Goal: Task Accomplishment & Management: Manage account settings

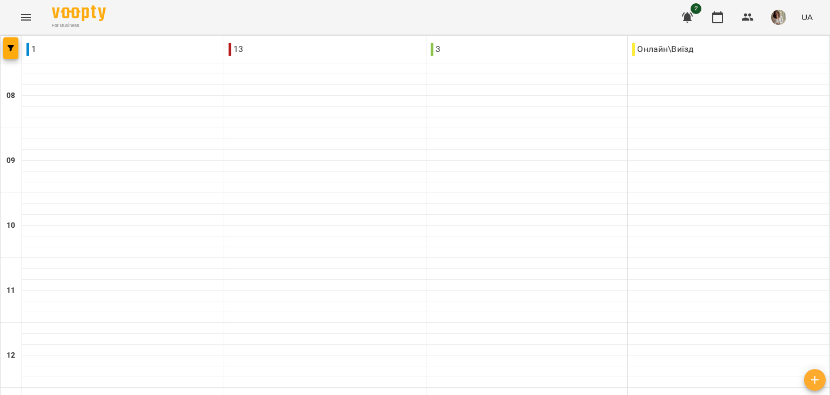
scroll to position [584, 0]
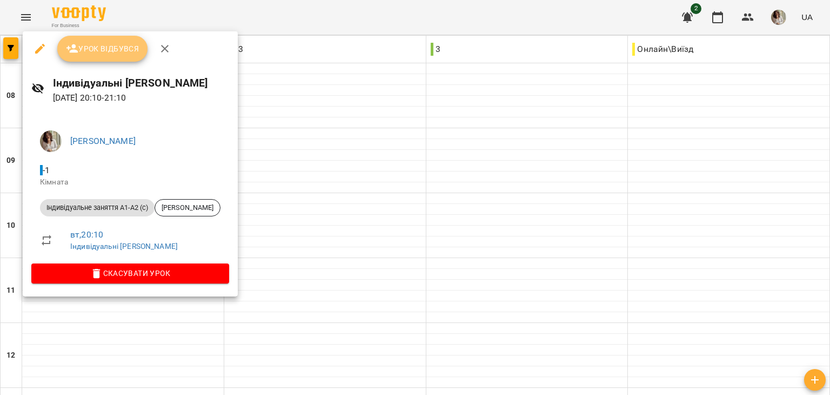
click at [108, 57] on button "Урок відбувся" at bounding box center [102, 49] width 91 height 26
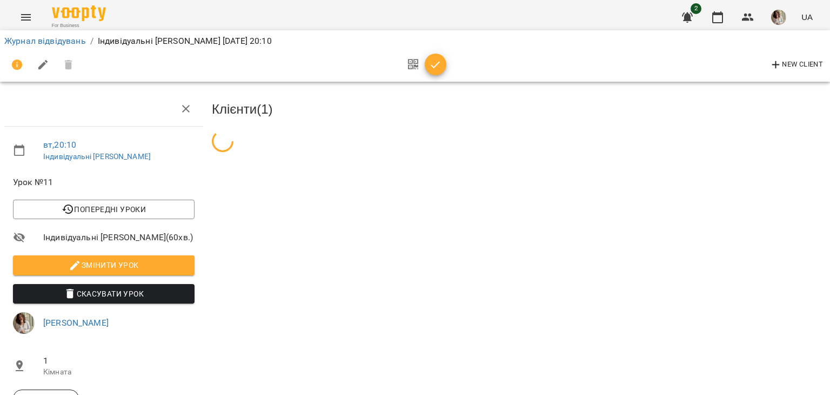
scroll to position [104, 0]
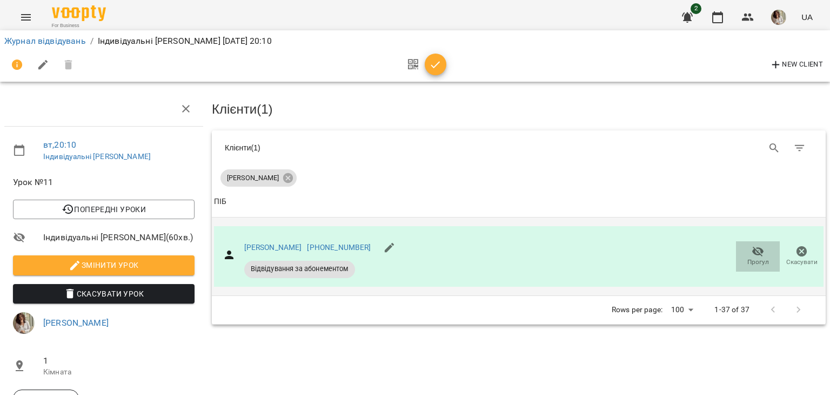
click at [755, 245] on icon "button" at bounding box center [758, 251] width 13 height 13
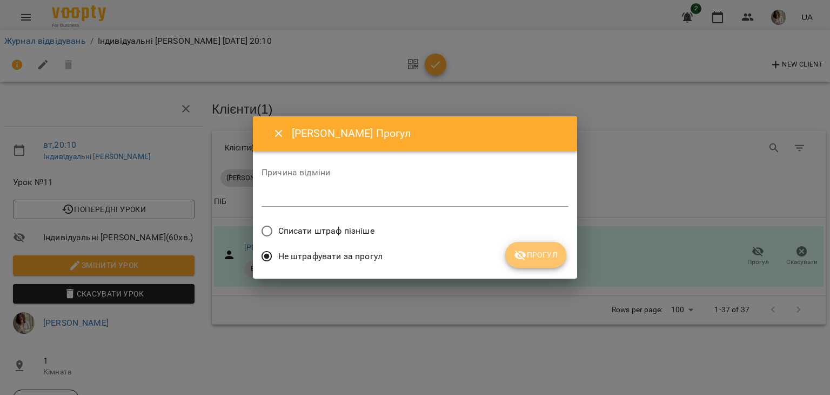
click at [535, 266] on button "Прогул" at bounding box center [535, 255] width 61 height 26
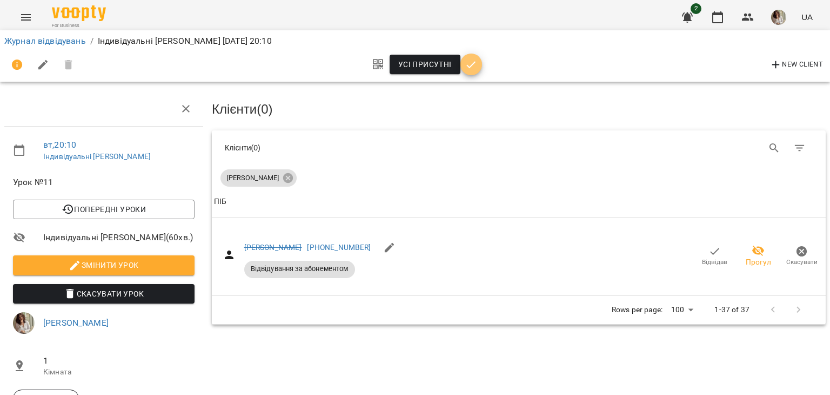
click at [475, 68] on icon "button" at bounding box center [471, 64] width 13 height 13
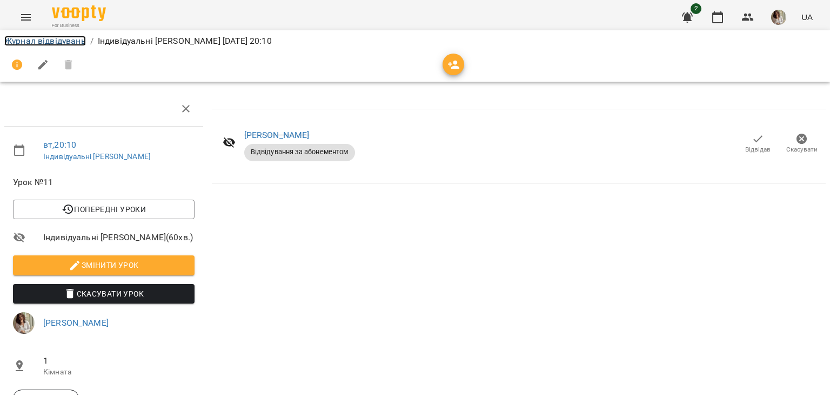
click at [63, 36] on link "Журнал відвідувань" at bounding box center [45, 41] width 82 height 10
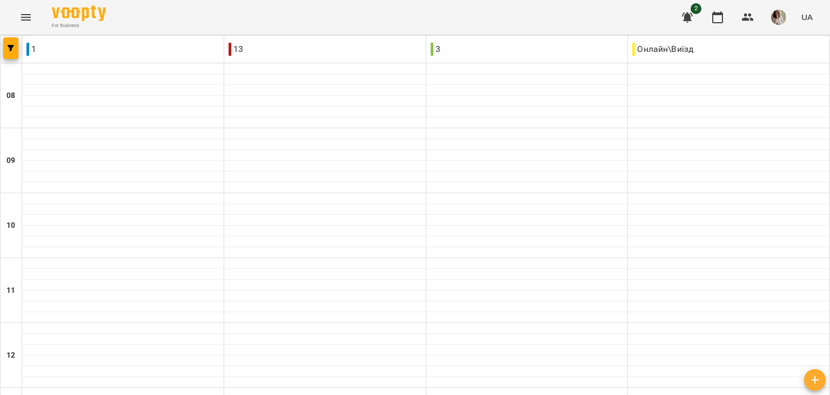
scroll to position [584, 0]
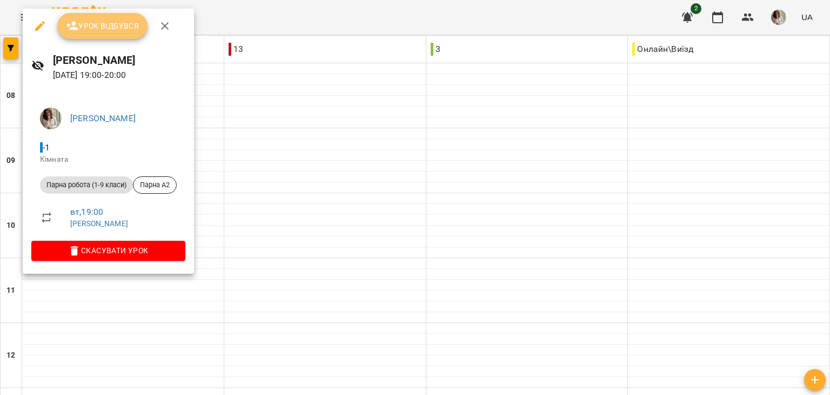
click at [102, 34] on button "Урок відбувся" at bounding box center [102, 26] width 91 height 26
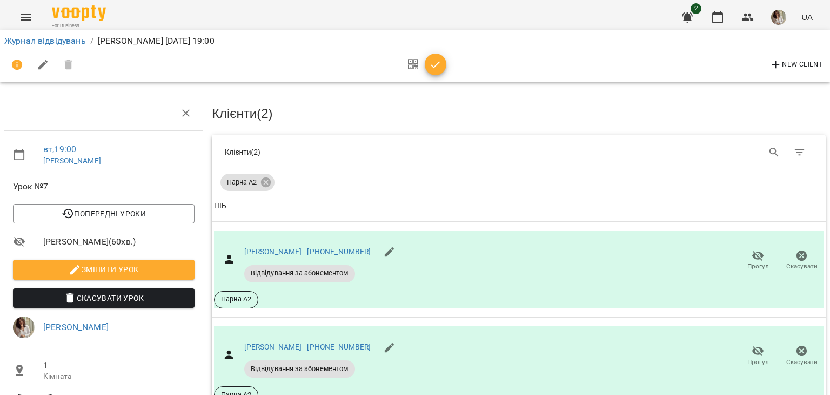
scroll to position [93, 0]
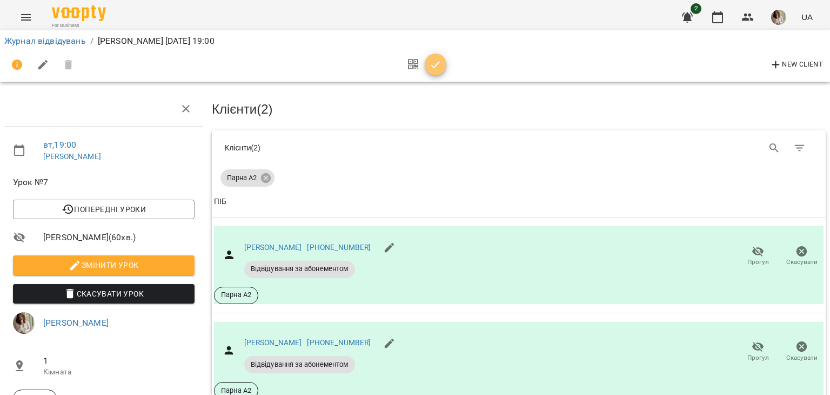
click at [432, 72] on button "button" at bounding box center [436, 65] width 22 height 22
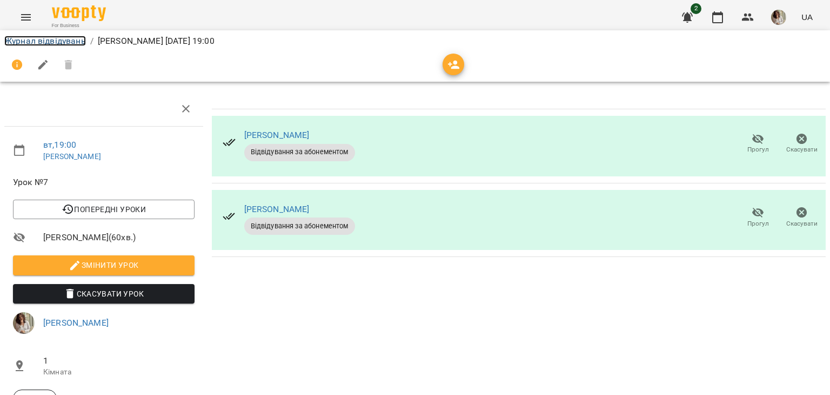
click at [78, 41] on link "Журнал відвідувань" at bounding box center [45, 41] width 82 height 10
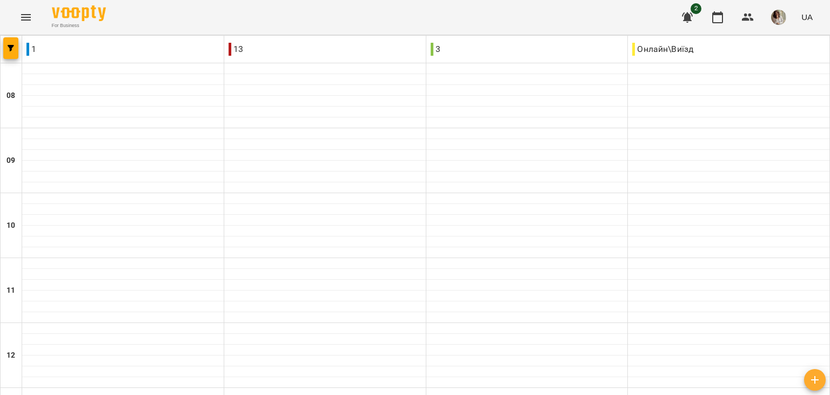
scroll to position [584, 0]
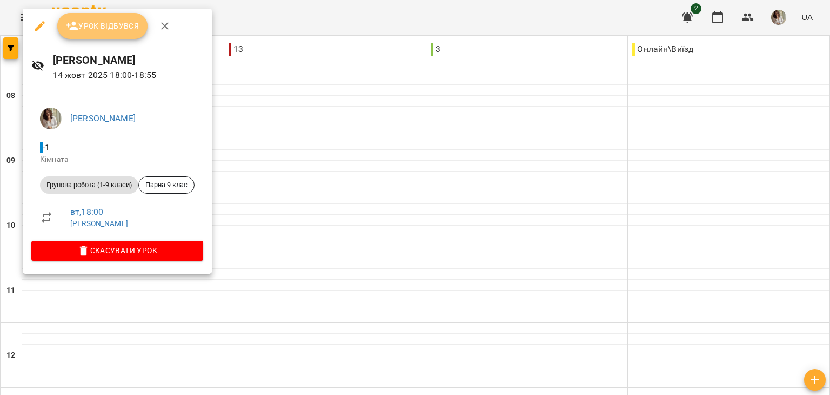
click at [112, 30] on span "Урок відбувся" at bounding box center [103, 25] width 74 height 13
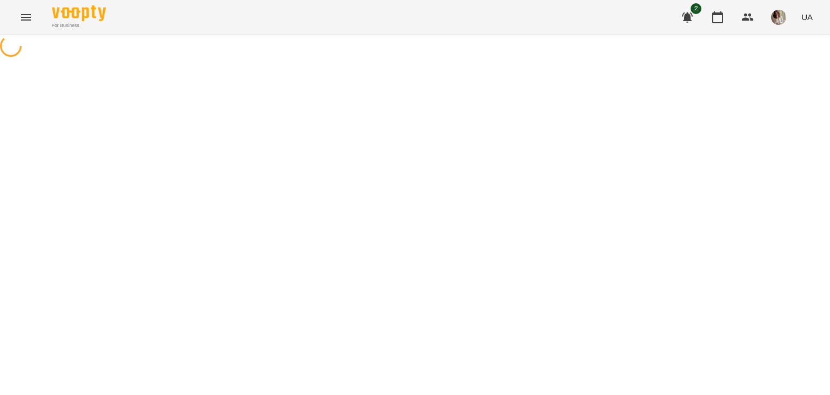
click at [90, 22] on div "For Business" at bounding box center [79, 17] width 54 height 24
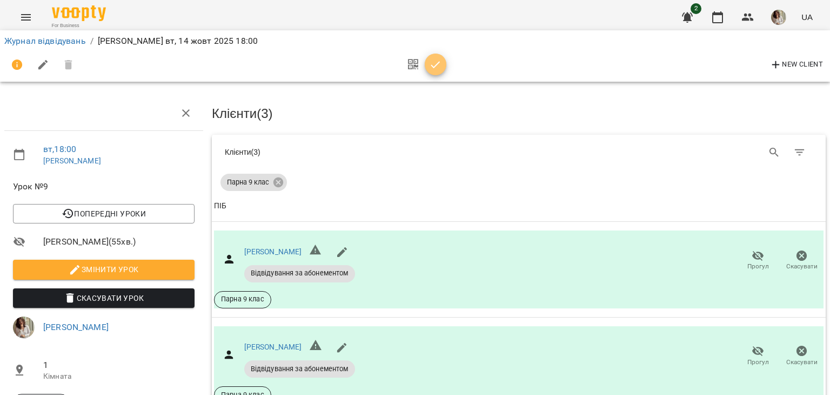
click at [432, 66] on icon "button" at bounding box center [435, 64] width 13 height 13
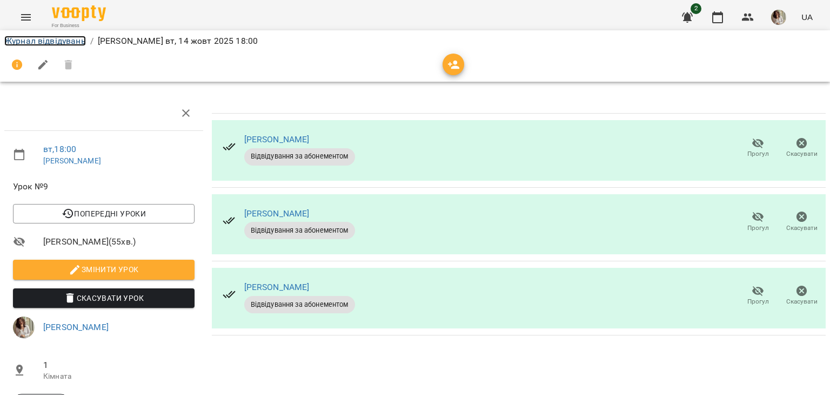
click at [60, 41] on link "Журнал відвідувань" at bounding box center [45, 41] width 82 height 10
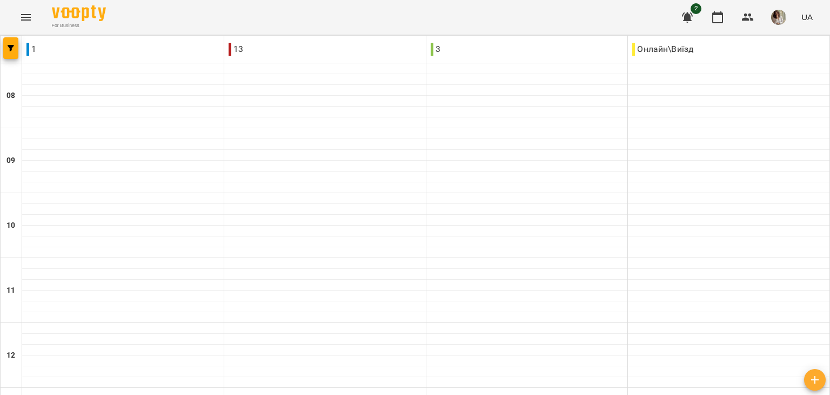
scroll to position [584, 0]
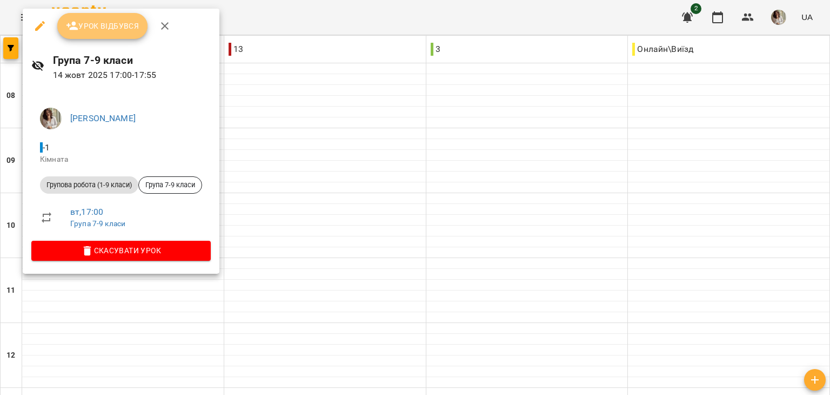
click at [122, 30] on span "Урок відбувся" at bounding box center [103, 25] width 74 height 13
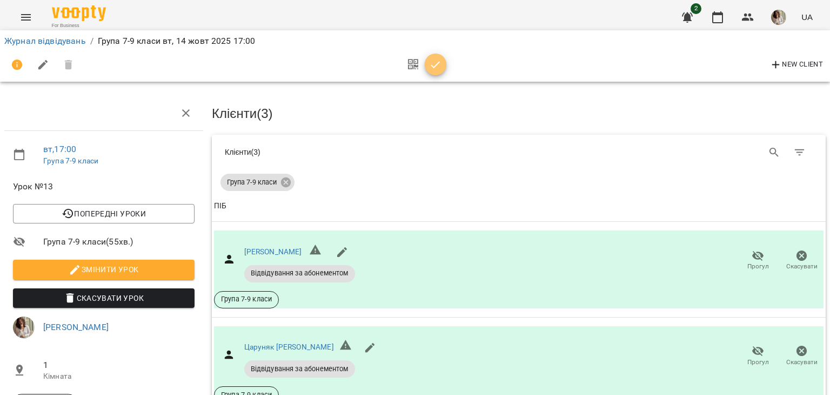
click at [433, 59] on icon "button" at bounding box center [435, 64] width 13 height 13
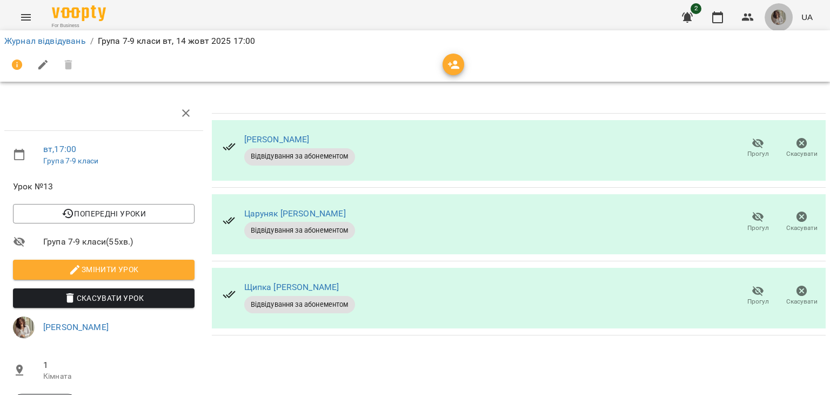
click at [774, 22] on img "button" at bounding box center [778, 17] width 15 height 15
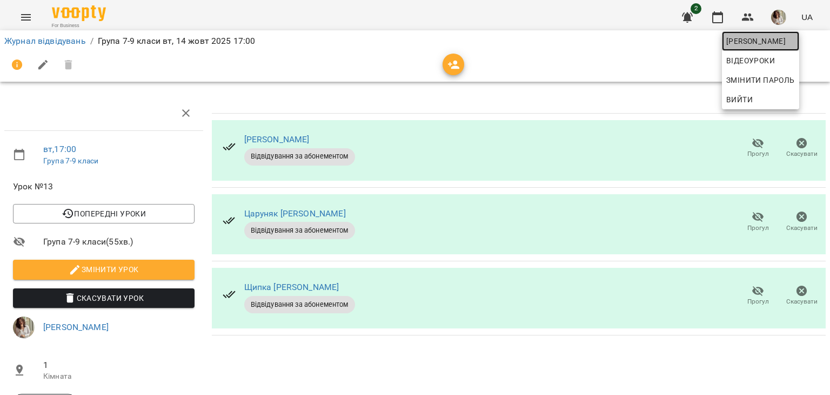
click at [756, 48] on link "[PERSON_NAME]" at bounding box center [760, 40] width 77 height 19
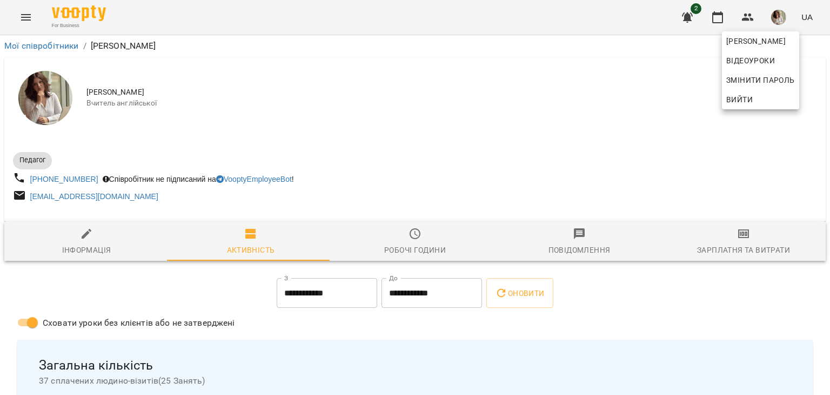
click at [706, 242] on div at bounding box center [415, 197] width 830 height 395
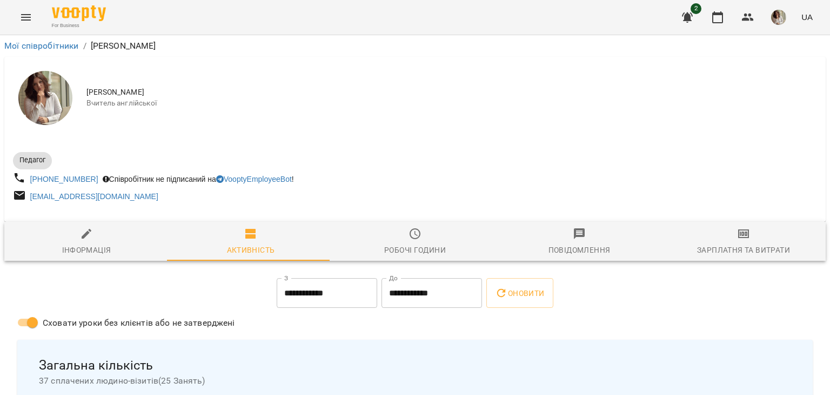
click at [738, 253] on div "Зарплатня та Витрати" at bounding box center [743, 249] width 93 height 13
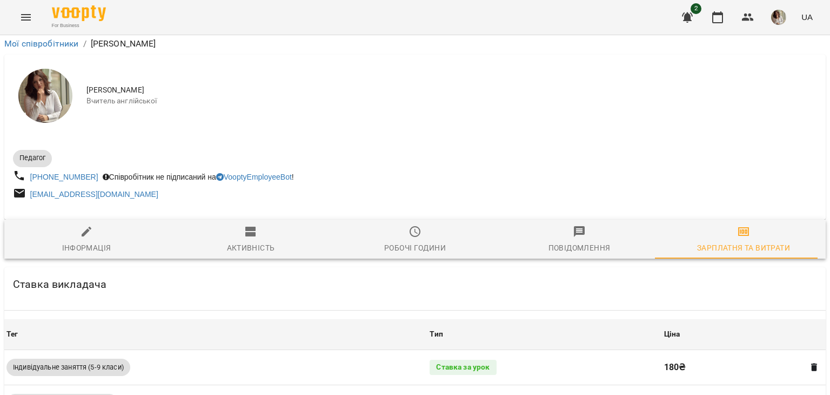
scroll to position [417, 0]
